Goal: Browse casually

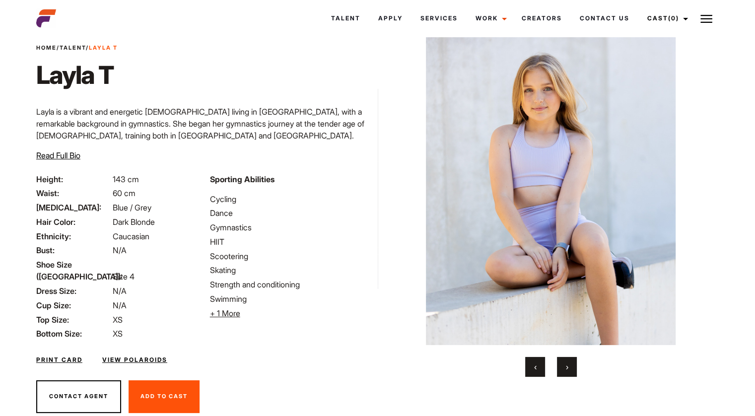
scroll to position [47, 0]
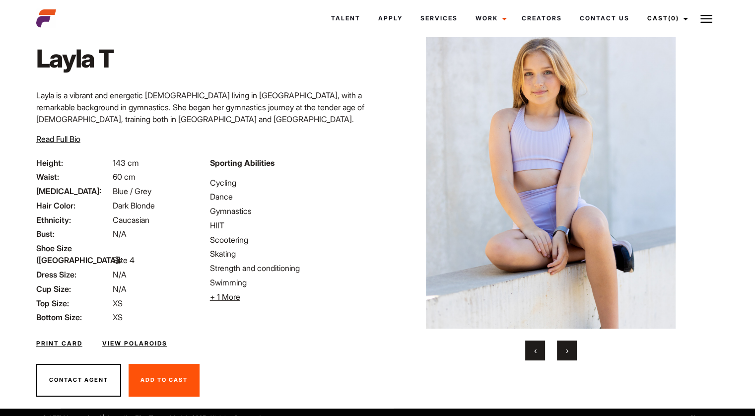
click at [570, 352] on button "›" at bounding box center [567, 351] width 20 height 20
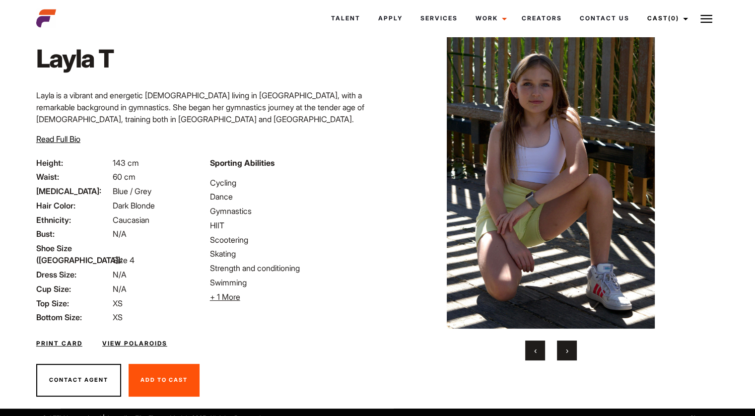
click at [570, 352] on button "›" at bounding box center [567, 351] width 20 height 20
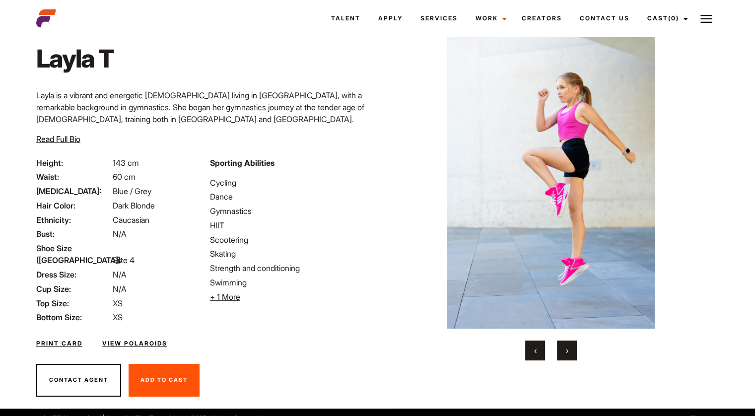
click at [570, 352] on button "›" at bounding box center [567, 351] width 20 height 20
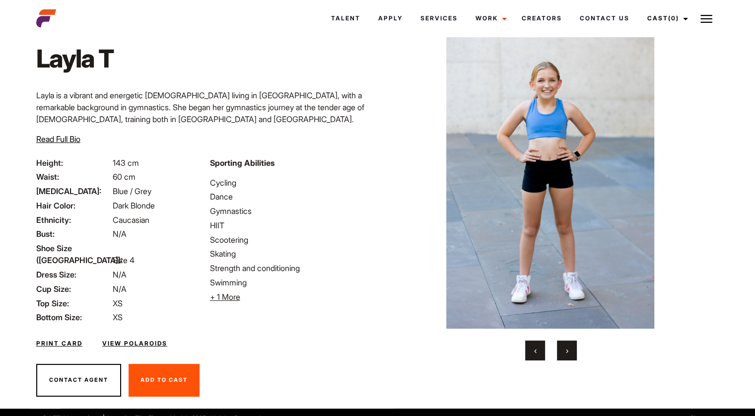
click at [570, 352] on button "›" at bounding box center [567, 351] width 20 height 20
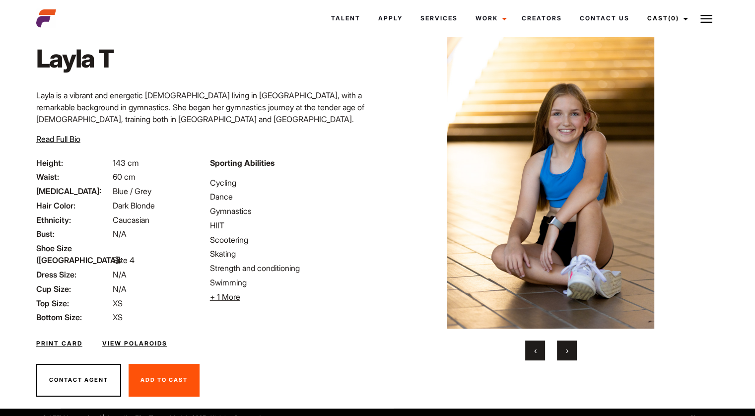
click at [570, 352] on button "›" at bounding box center [567, 351] width 20 height 20
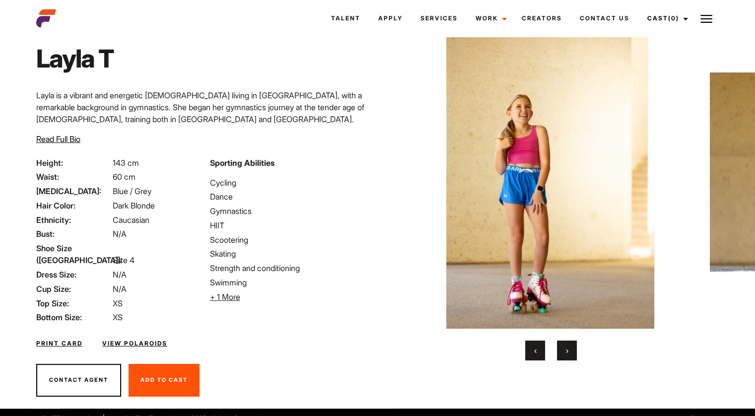
click at [570, 352] on button "›" at bounding box center [567, 351] width 20 height 20
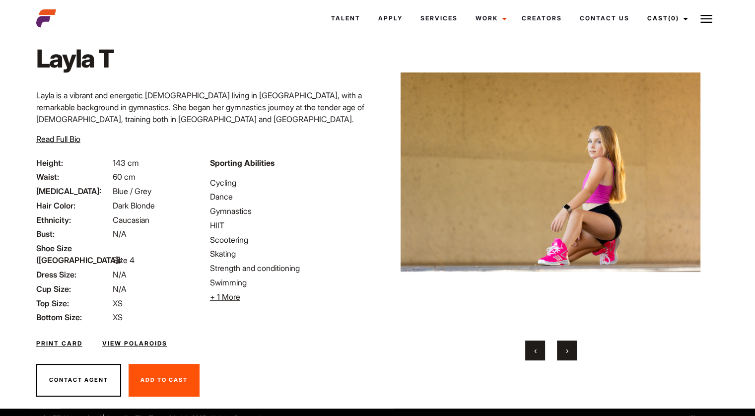
click at [570, 352] on button "›" at bounding box center [567, 351] width 20 height 20
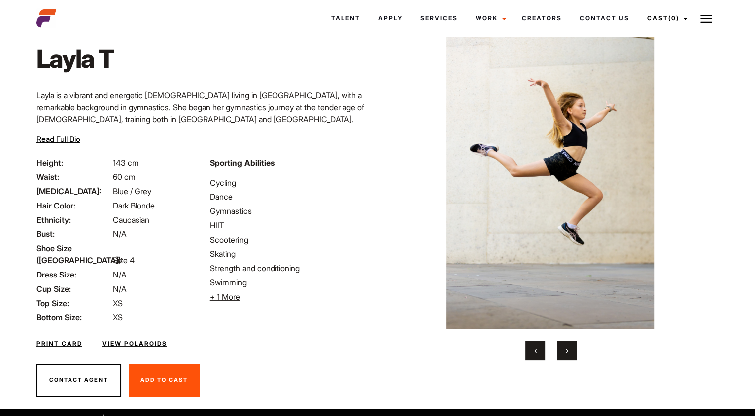
click at [570, 352] on button "›" at bounding box center [567, 351] width 20 height 20
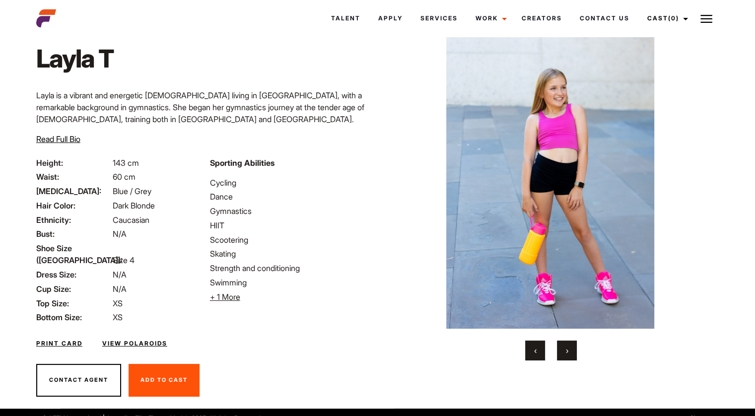
click at [570, 352] on button "›" at bounding box center [567, 351] width 20 height 20
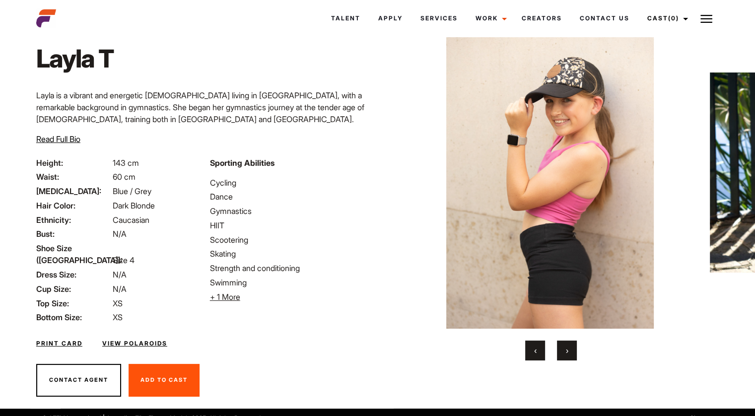
click at [570, 352] on button "›" at bounding box center [567, 351] width 20 height 20
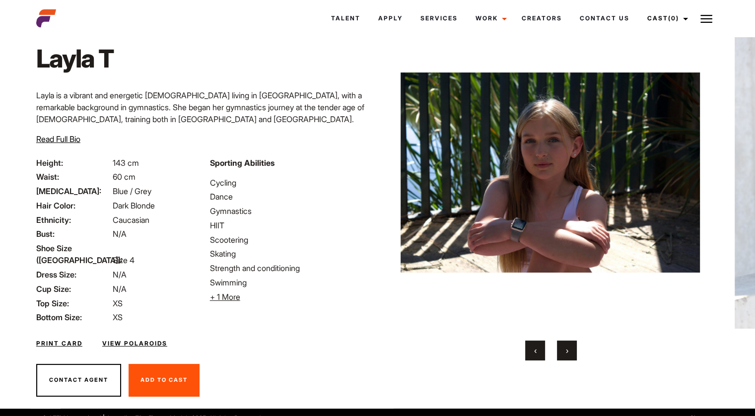
click at [570, 352] on button "›" at bounding box center [567, 351] width 20 height 20
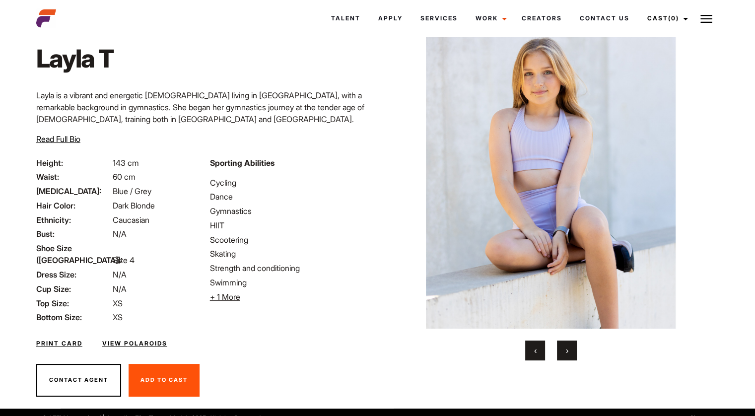
click at [222, 283] on li "Swimming" at bounding box center [291, 283] width 162 height 12
